Goal: Information Seeking & Learning: Learn about a topic

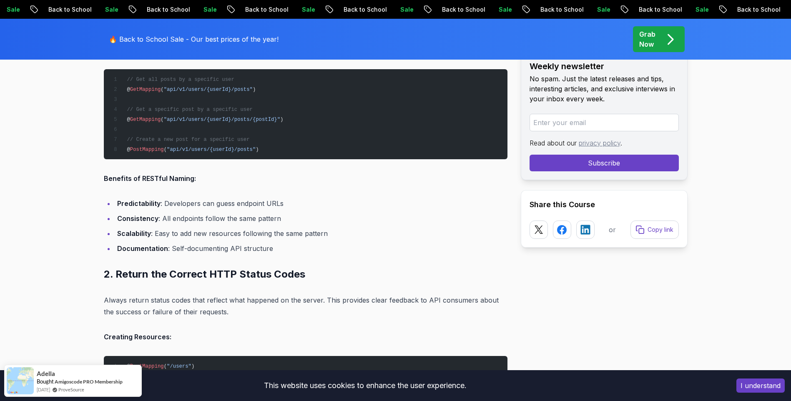
scroll to position [1209, 0]
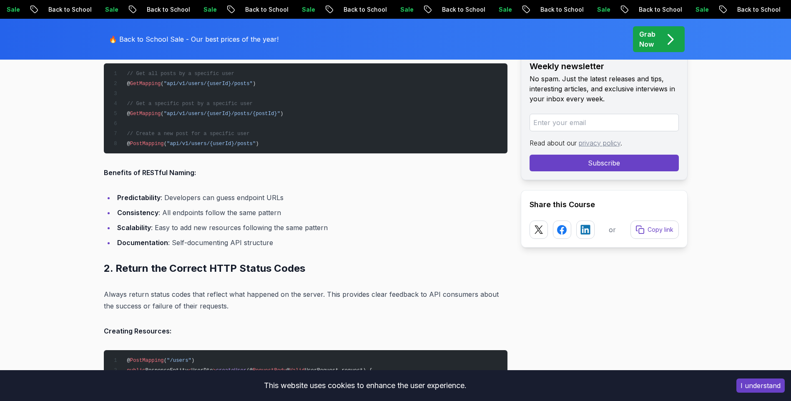
click at [330, 96] on pre "// Get all posts by a specific user @ GetMapping ( "api/v1/users/{userId}/posts…" at bounding box center [306, 108] width 404 height 90
click at [402, 220] on ul "Predictability : Developers can guess endpoint URLs Consistency : All endpoints…" at bounding box center [306, 220] width 404 height 57
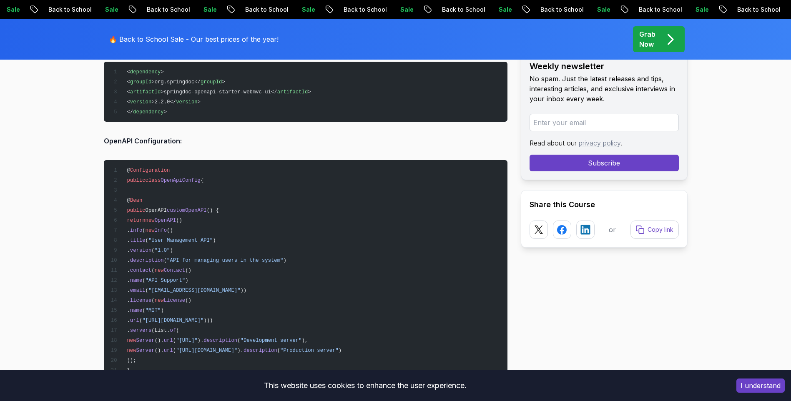
scroll to position [8880, 0]
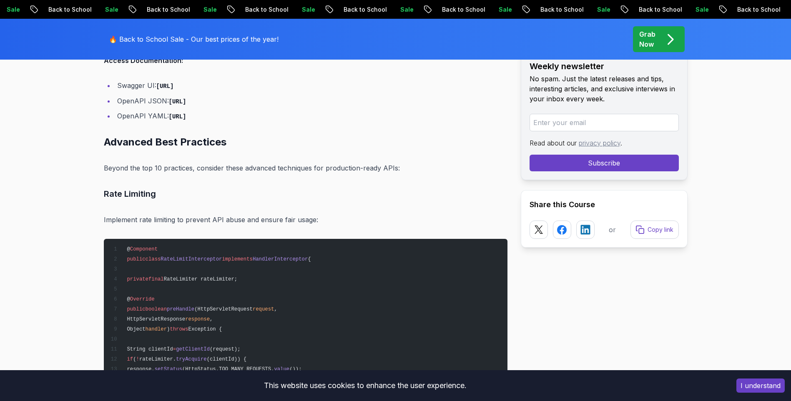
scroll to position [9839, 0]
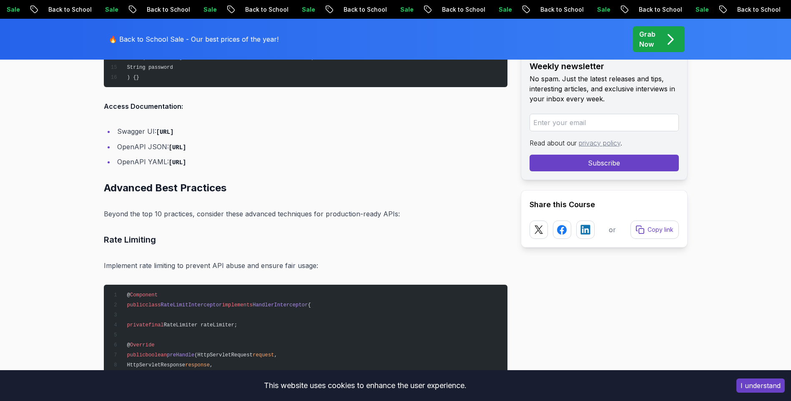
drag, startPoint x: 158, startPoint y: 133, endPoint x: 299, endPoint y: 130, distance: 140.9
click at [299, 130] on li "Swagger UI: [URL]" at bounding box center [311, 131] width 393 height 12
drag, startPoint x: 299, startPoint y: 130, endPoint x: 254, endPoint y: 132, distance: 44.2
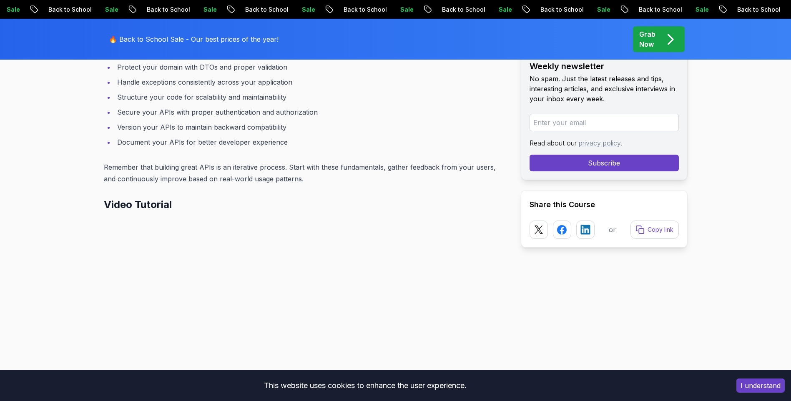
scroll to position [10965, 0]
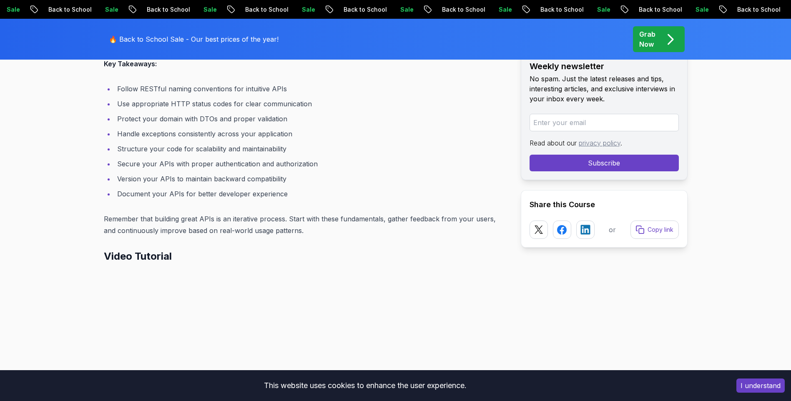
click at [239, 189] on li "Document your APIs for better developer experience" at bounding box center [311, 194] width 393 height 12
drag, startPoint x: 206, startPoint y: 179, endPoint x: 246, endPoint y: 183, distance: 40.2
click at [246, 183] on li "Version your APIs to maintain backward compatibility" at bounding box center [311, 179] width 393 height 12
drag, startPoint x: 246, startPoint y: 183, endPoint x: 290, endPoint y: 193, distance: 45.8
click at [290, 193] on li "Document your APIs for better developer experience" at bounding box center [311, 194] width 393 height 12
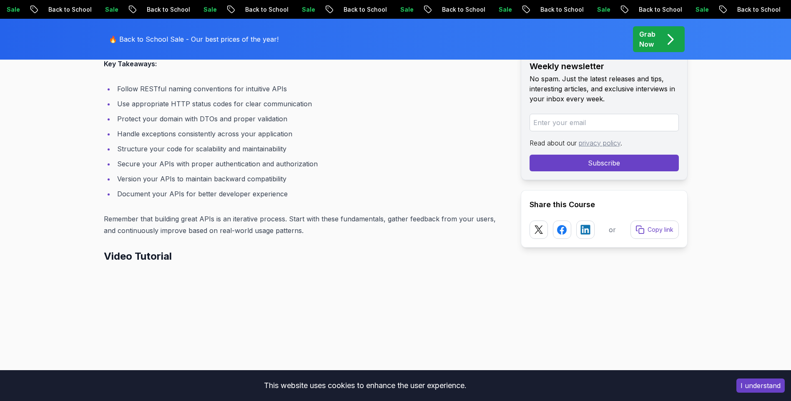
scroll to position [10756, 0]
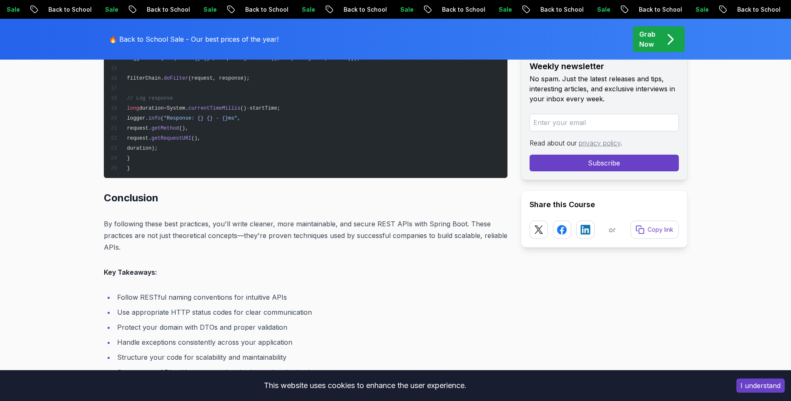
drag, startPoint x: 276, startPoint y: 216, endPoint x: 270, endPoint y: 201, distance: 15.5
